Goal: Find specific page/section

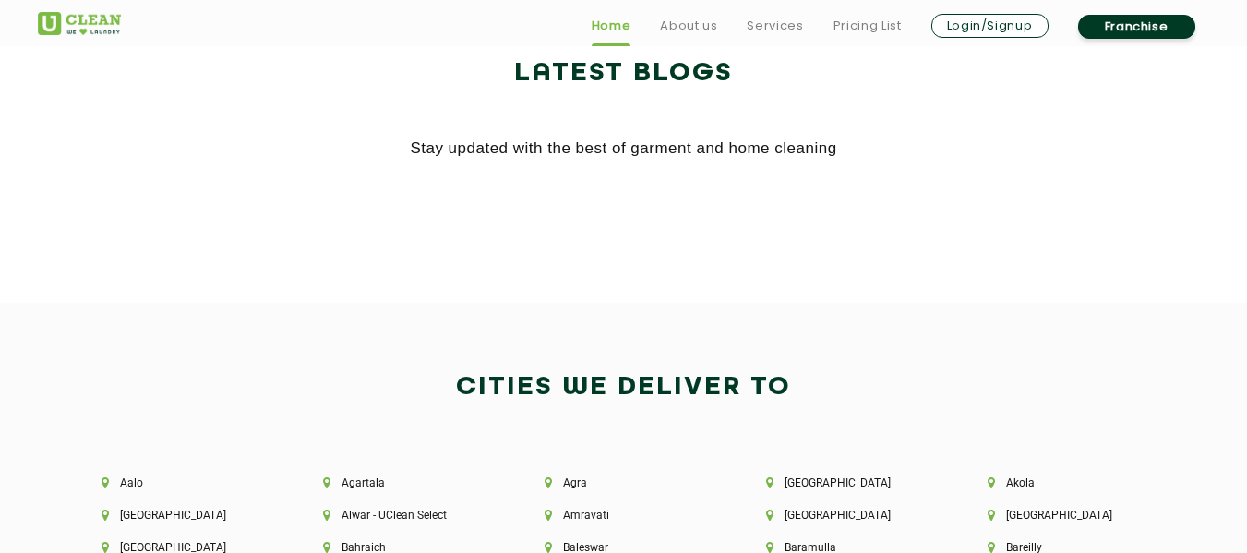
scroll to position [4154, 0]
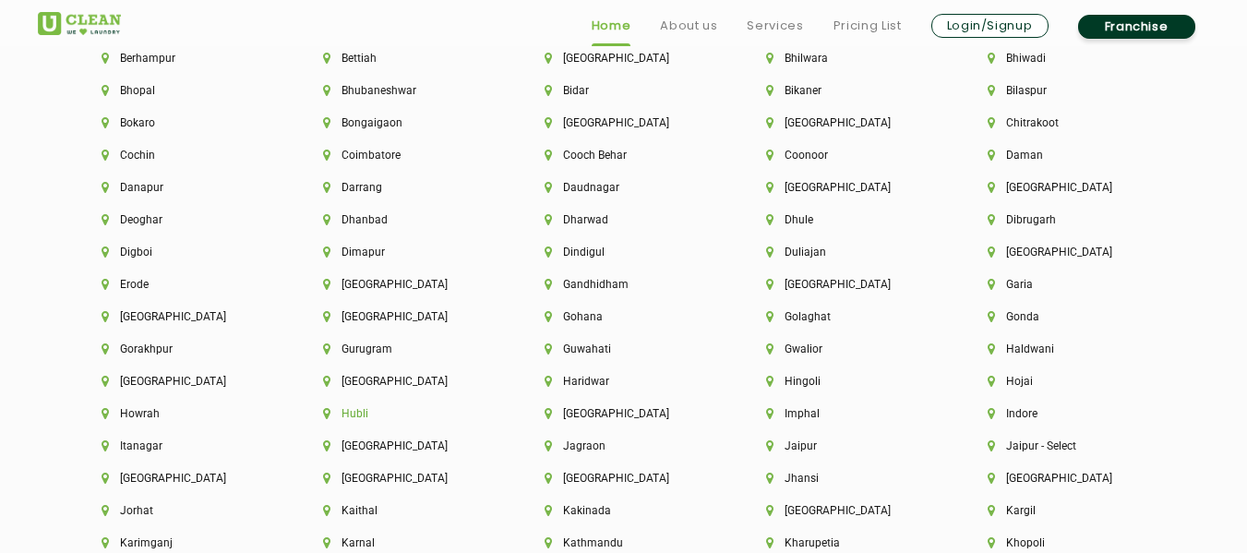
click at [350, 415] on li "Hubli" at bounding box center [402, 413] width 159 height 13
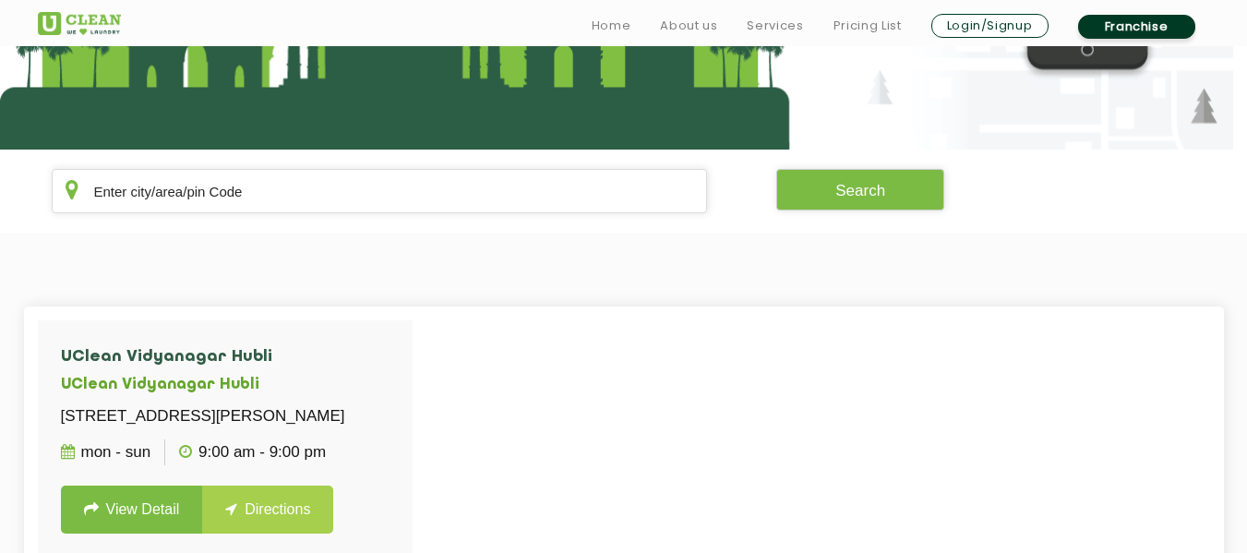
scroll to position [369, 0]
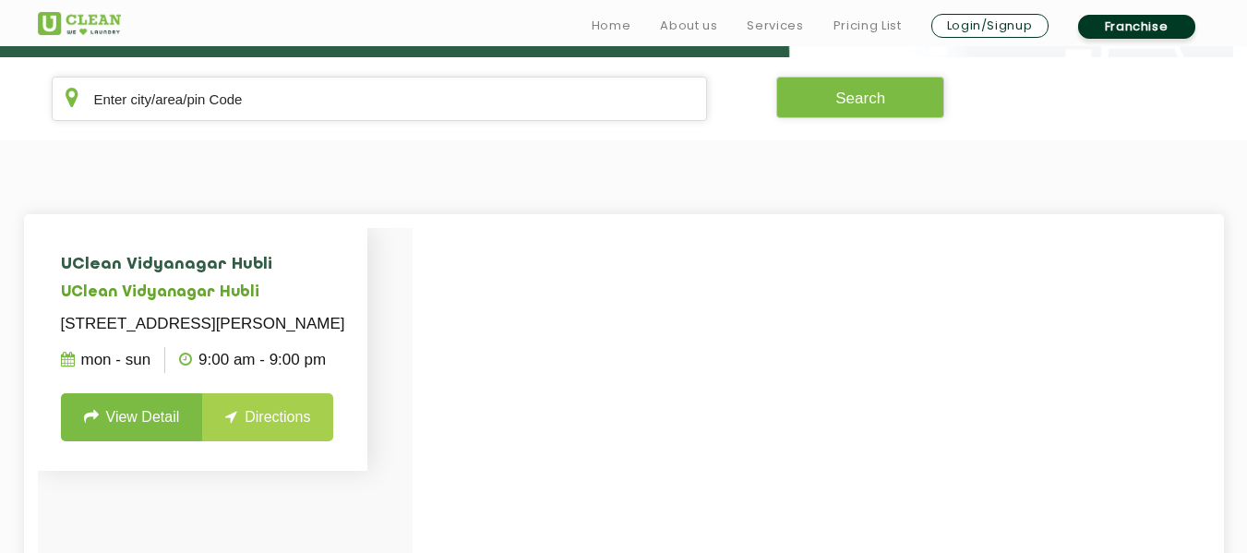
click at [150, 441] on link "View Detail" at bounding box center [132, 417] width 142 height 48
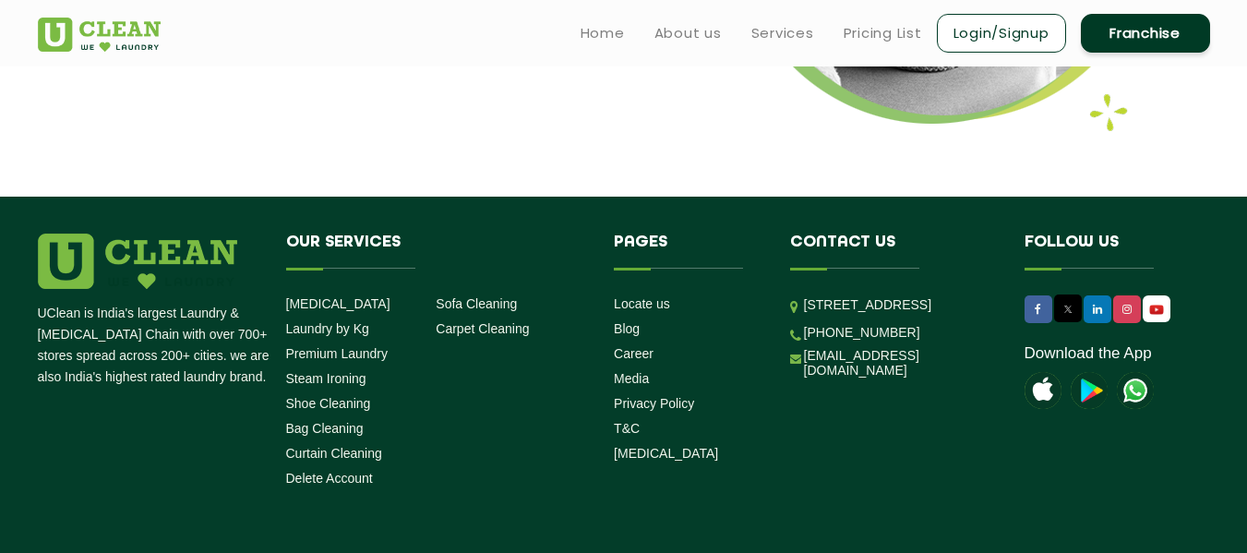
scroll to position [2485, 0]
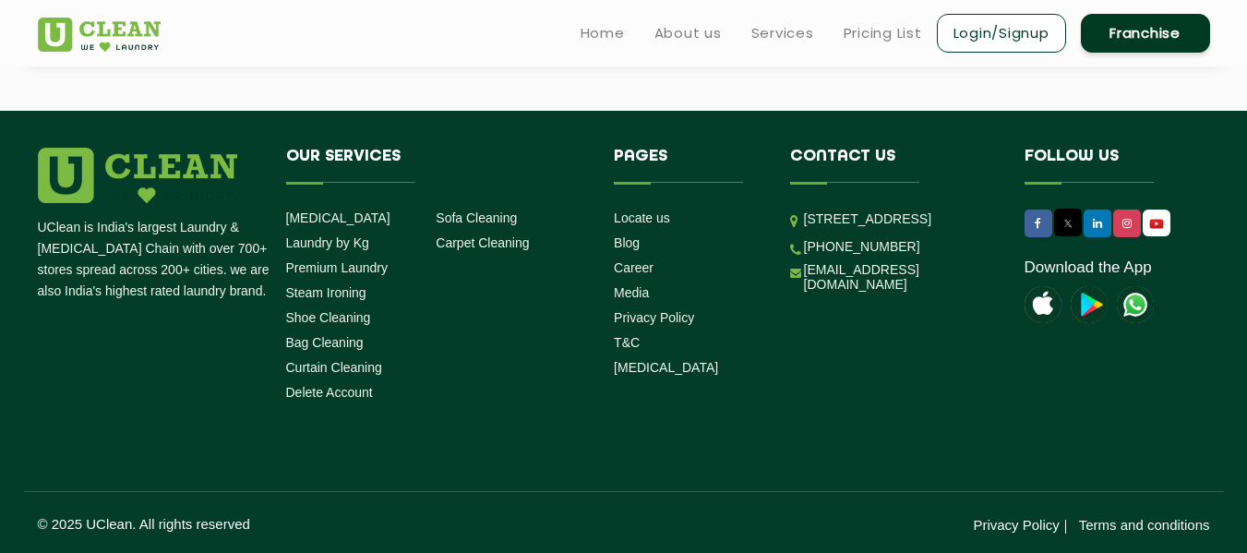
scroll to position [369, 0]
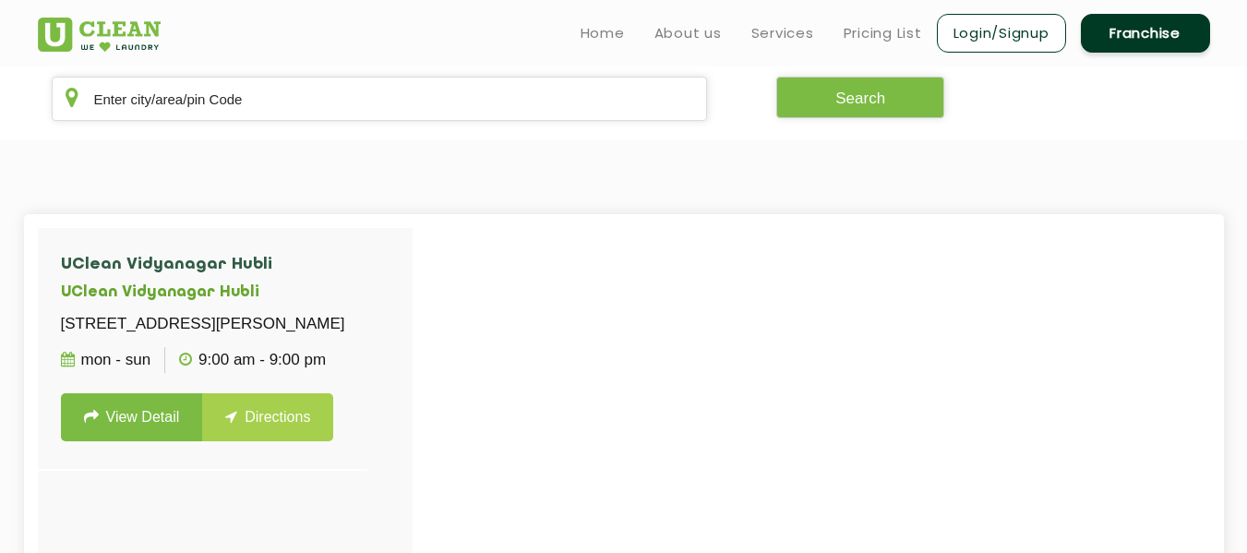
scroll to position [3010, 0]
